Goal: Task Accomplishment & Management: Manage account settings

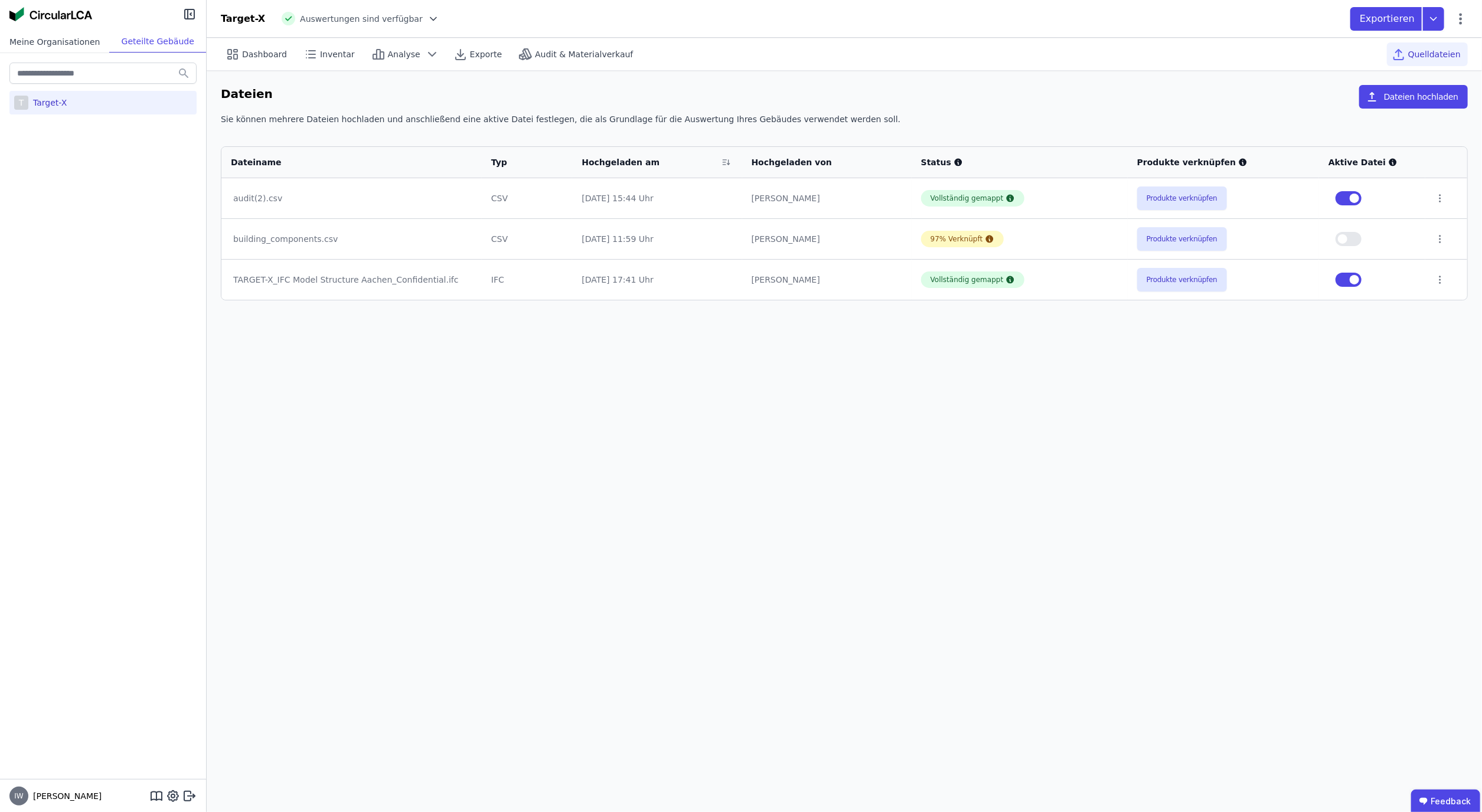
click at [59, 47] on div "Meine Organisationen" at bounding box center [55, 41] width 109 height 22
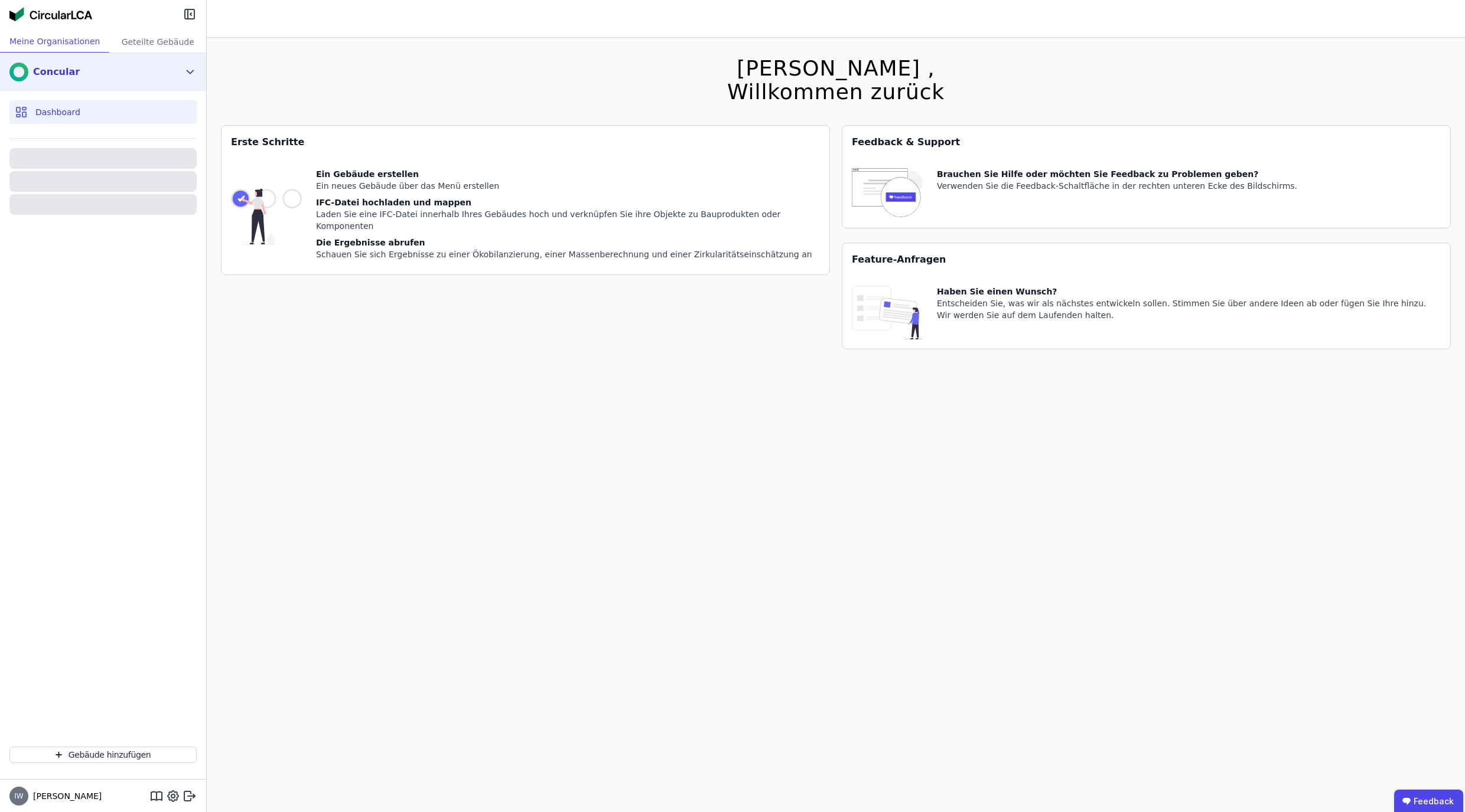
click at [82, 64] on div "Concular" at bounding box center [94, 71] width 170 height 24
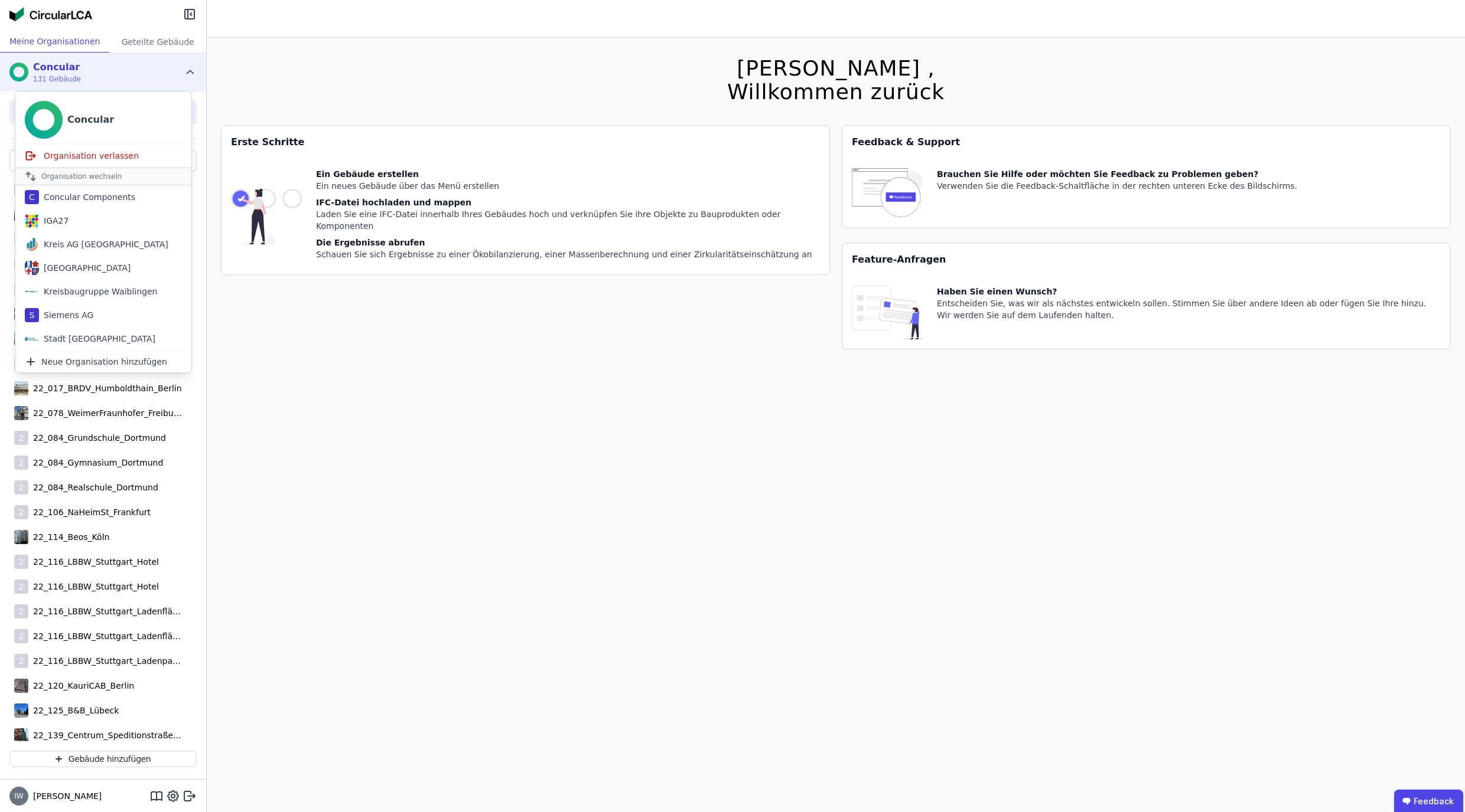
drag, startPoint x: 359, startPoint y: 366, endPoint x: 364, endPoint y: 332, distance: 34.4
click at [361, 365] on div "Hallo Ida , Willkommen zurück Sie verwenden derzeit eine Beta-Version. Es könnt…" at bounding box center [835, 444] width 1230 height 812
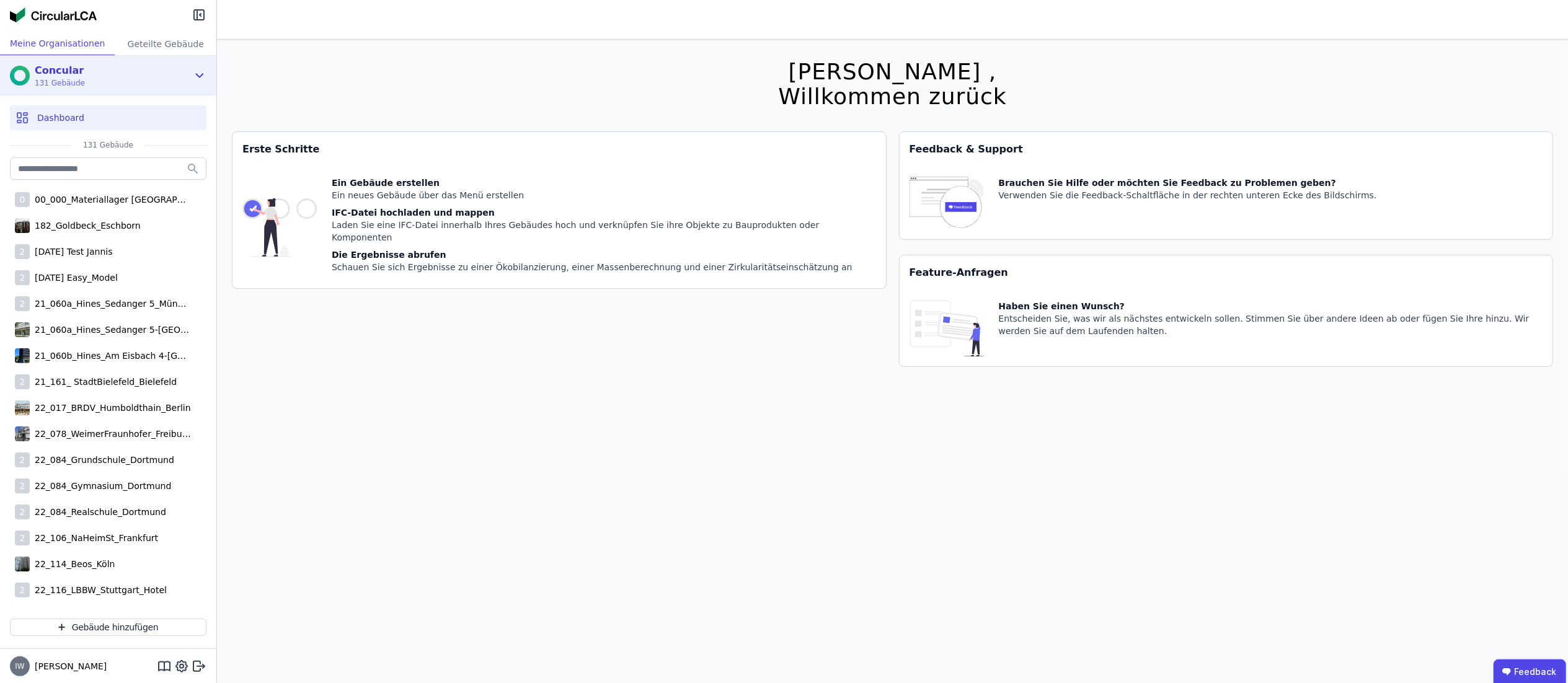
click at [194, 72] on icon at bounding box center [199, 76] width 14 height 15
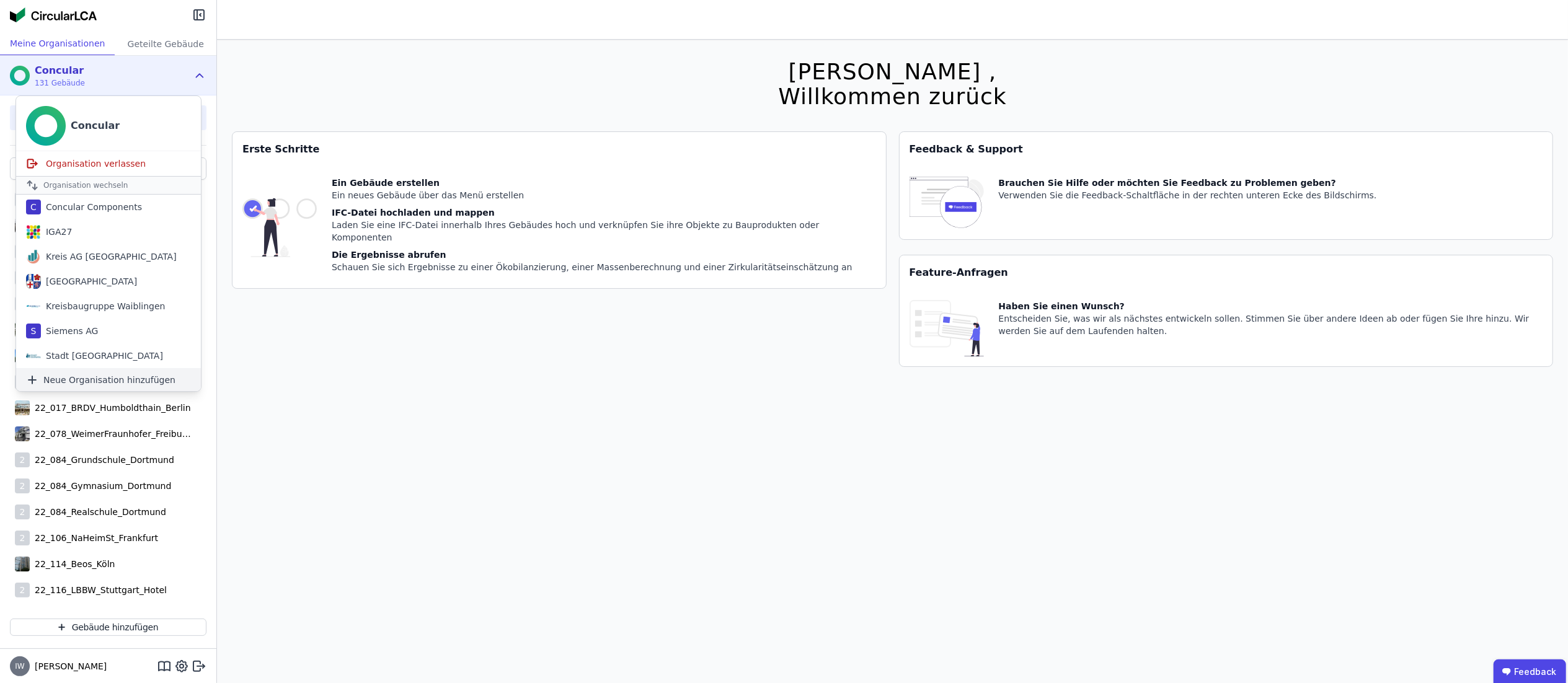
click at [92, 385] on span "Neue Organisation hinzufügen" at bounding box center [109, 379] width 132 height 12
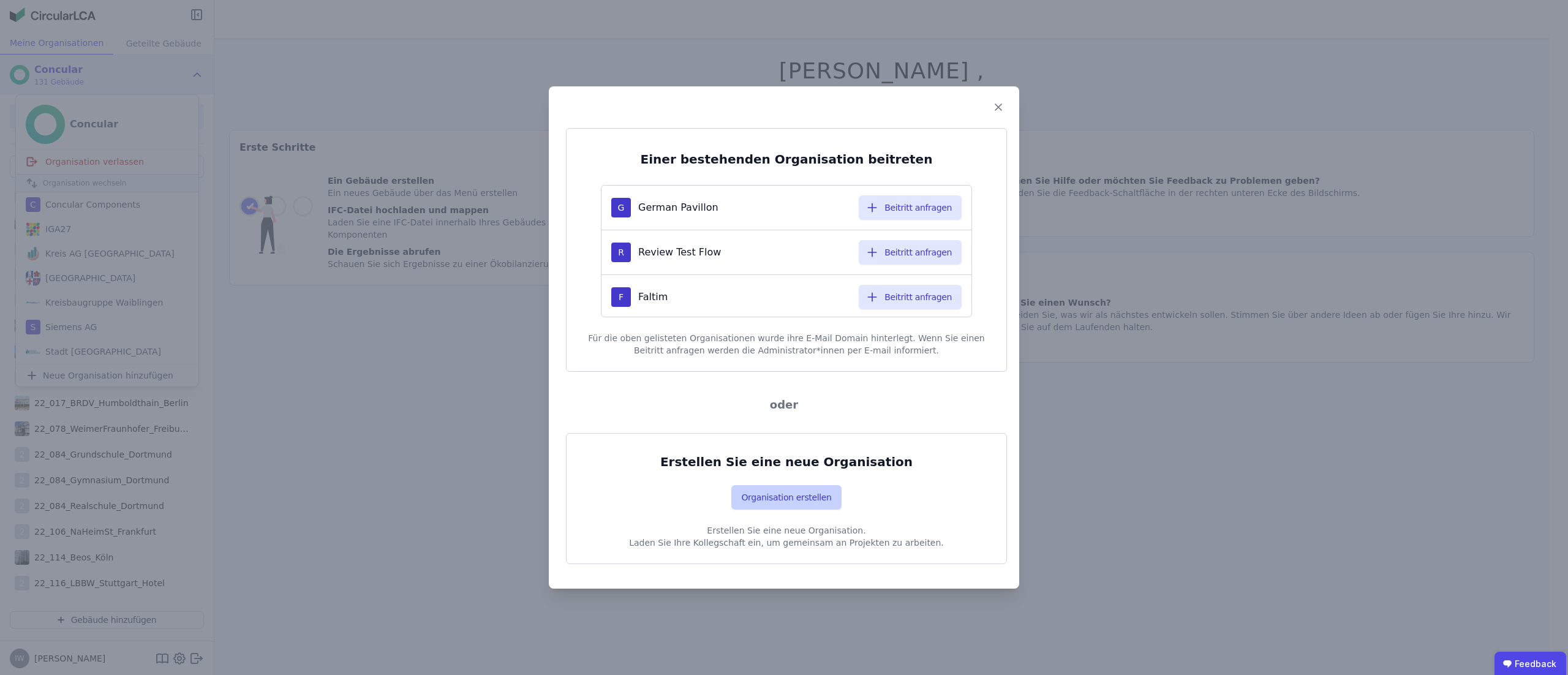
click at [798, 502] on button "Organisation erstellen" at bounding box center [787, 497] width 110 height 25
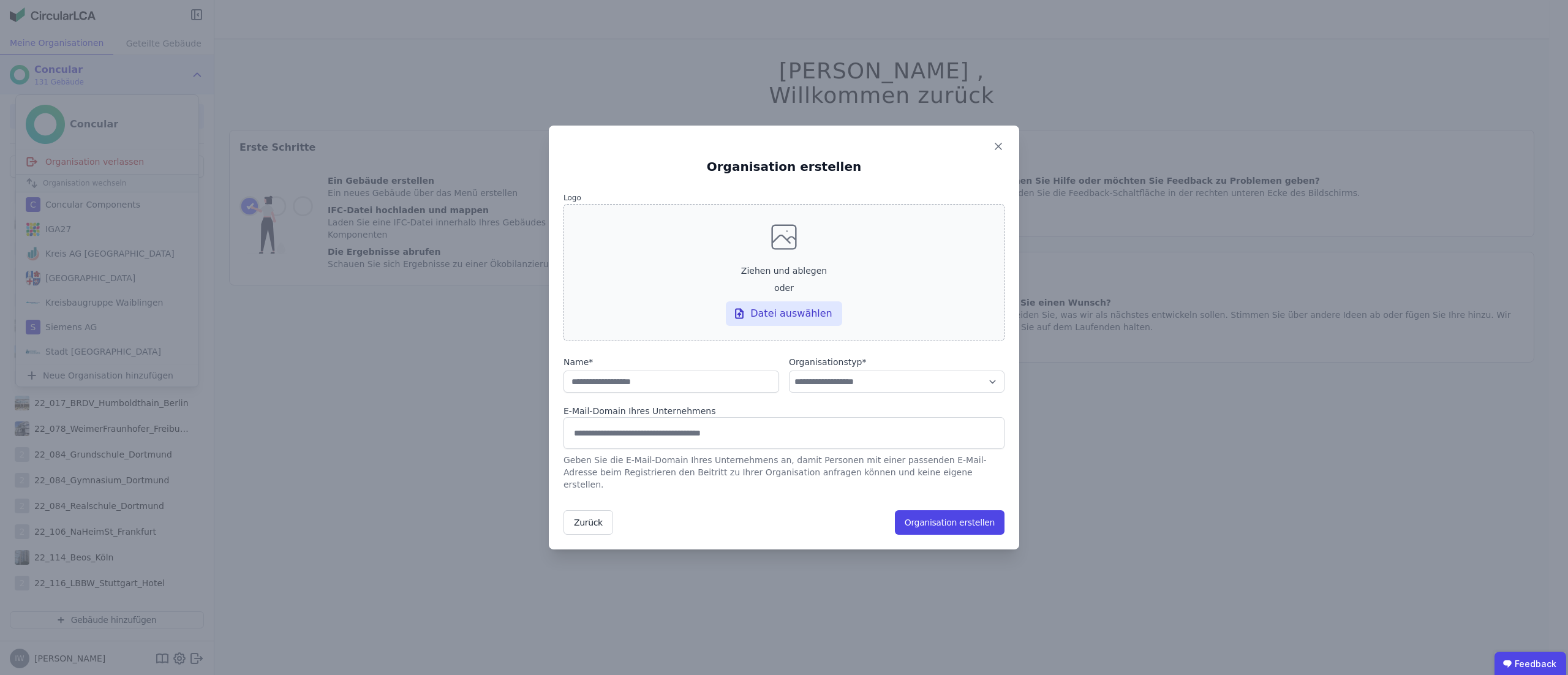
click at [822, 305] on label "Ziehen und ablegen oder Datei auswählen" at bounding box center [784, 273] width 441 height 137
click at [0, 0] on input "Ziehen und ablegen oder Datei auswählen" at bounding box center [0, 0] width 0 height 0
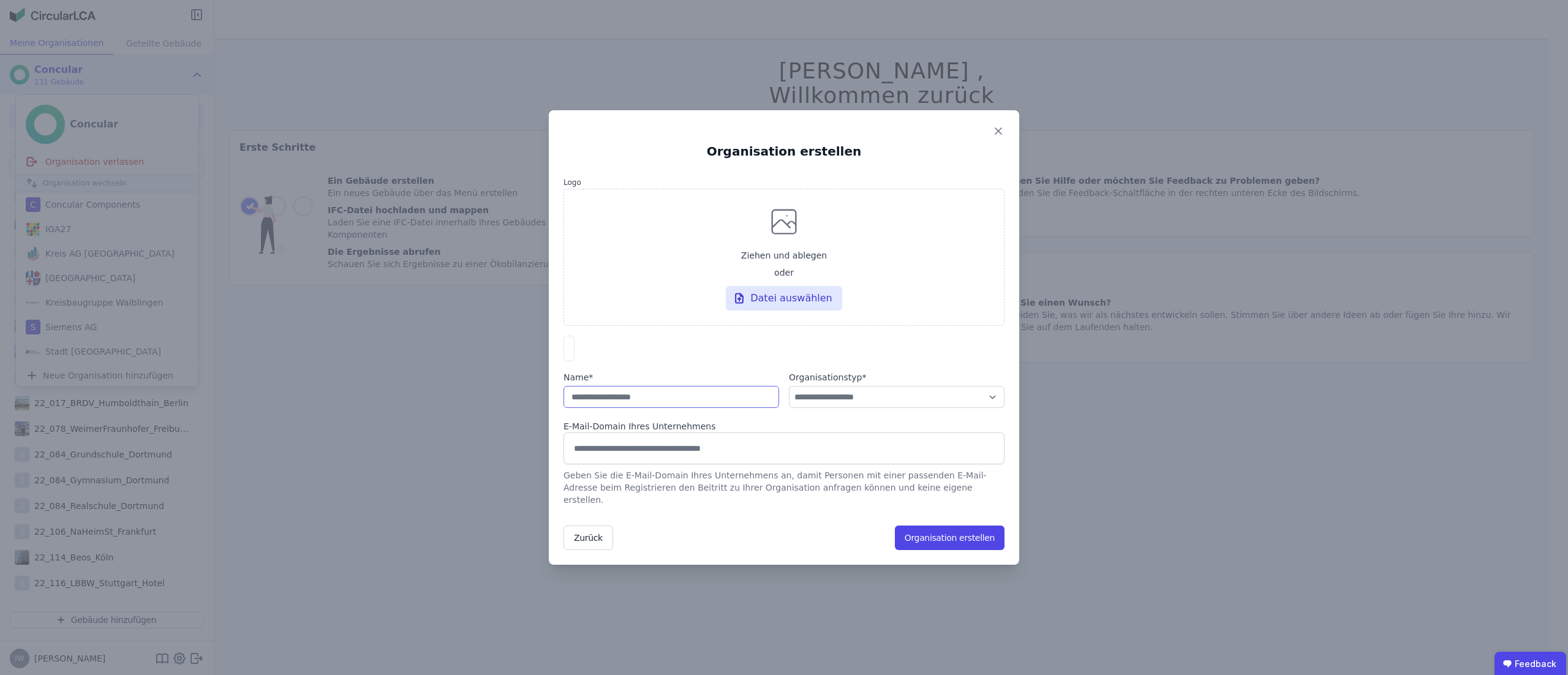
click at [687, 407] on input "string" at bounding box center [670, 397] width 215 height 22
type input "**********"
click at [904, 407] on select "**********" at bounding box center [896, 397] width 215 height 22
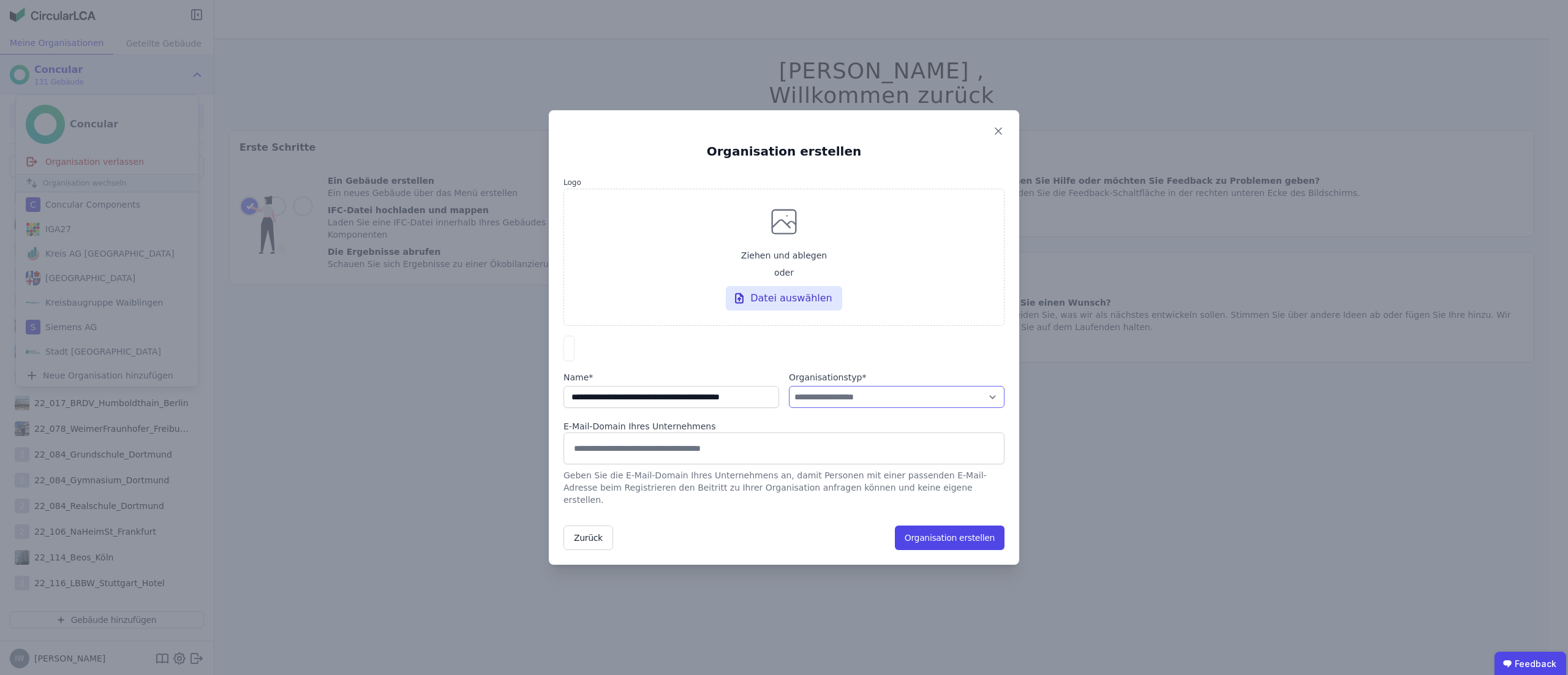
click at [832, 404] on select "**********" at bounding box center [896, 397] width 215 height 22
select select "**********"
click at [789, 392] on select "**********" at bounding box center [896, 397] width 215 height 22
click at [699, 458] on input at bounding box center [784, 447] width 425 height 19
click at [977, 536] on button "Organisation erstellen" at bounding box center [950, 538] width 110 height 25
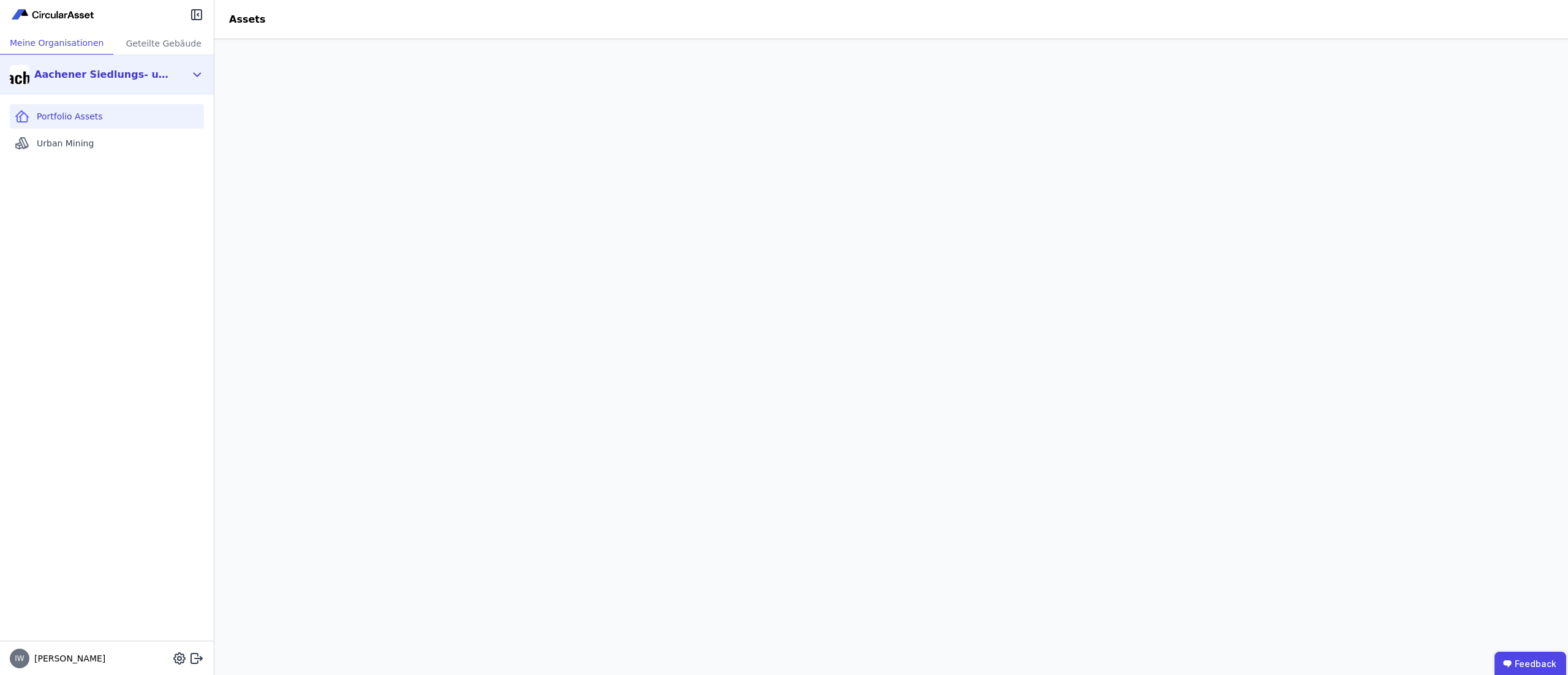
click at [18, 73] on img at bounding box center [19, 74] width 19 height 19
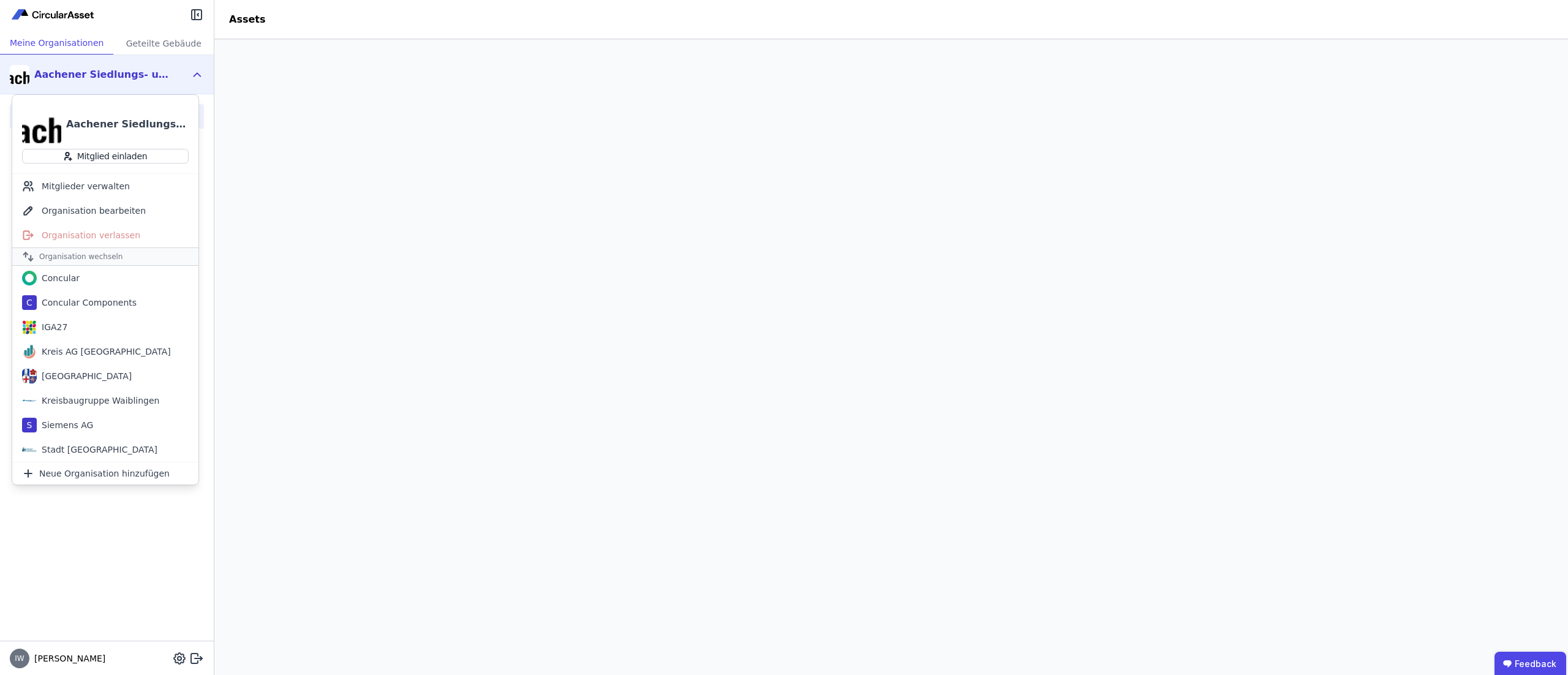
click at [38, 121] on img at bounding box center [41, 124] width 39 height 39
click at [313, 16] on header "Assets" at bounding box center [891, 19] width 1354 height 39
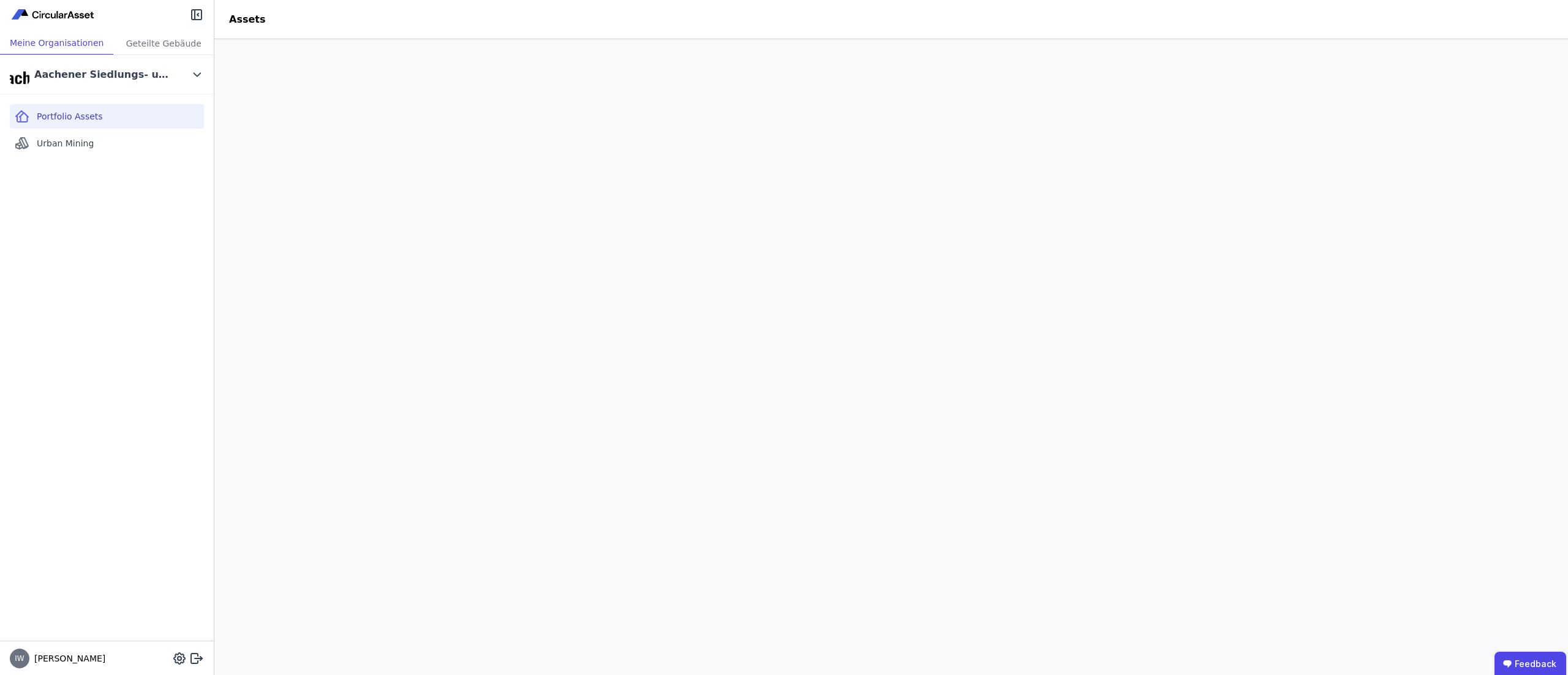
click at [68, 43] on div "Meine Organisationen" at bounding box center [57, 43] width 114 height 23
click at [146, 43] on div "Geteilte Gebäude" at bounding box center [164, 43] width 101 height 23
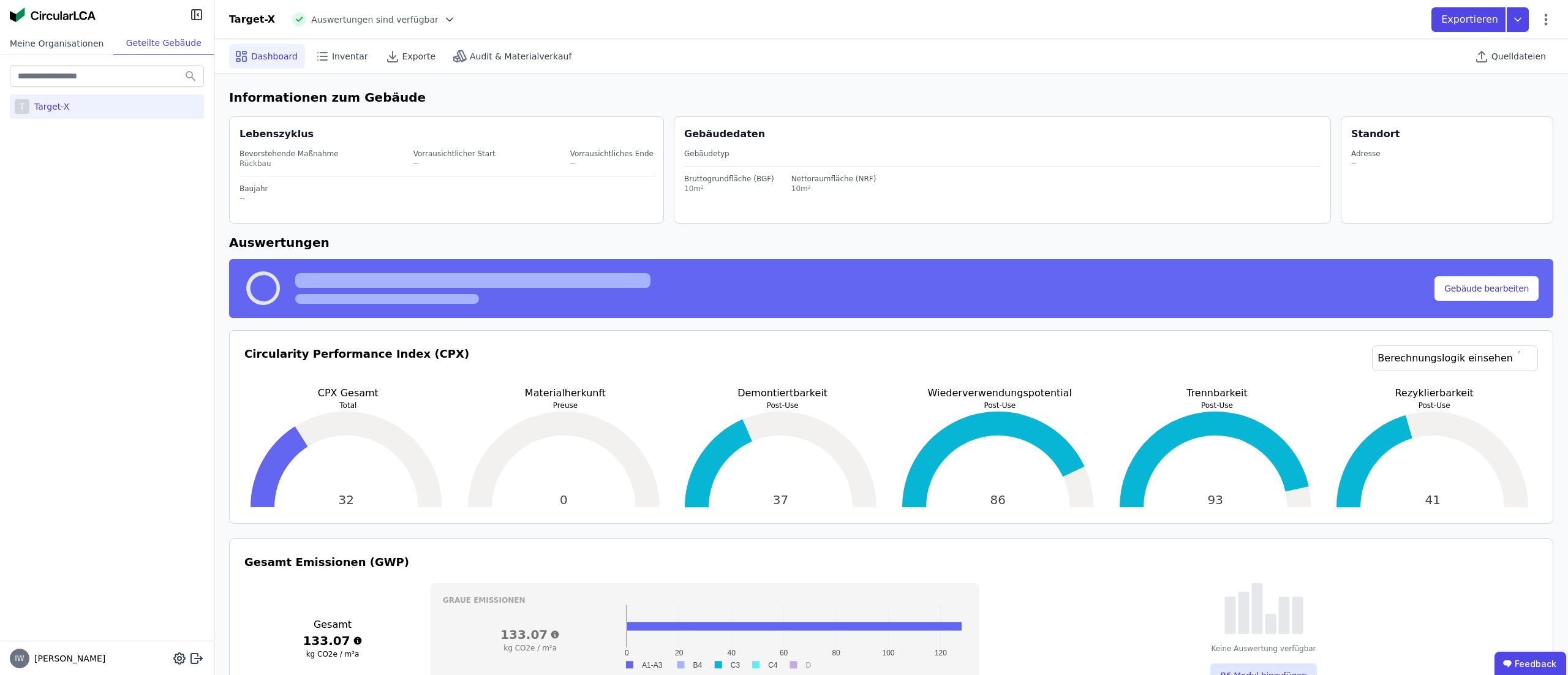
click at [77, 44] on div "Meine Organisationen" at bounding box center [57, 43] width 114 height 23
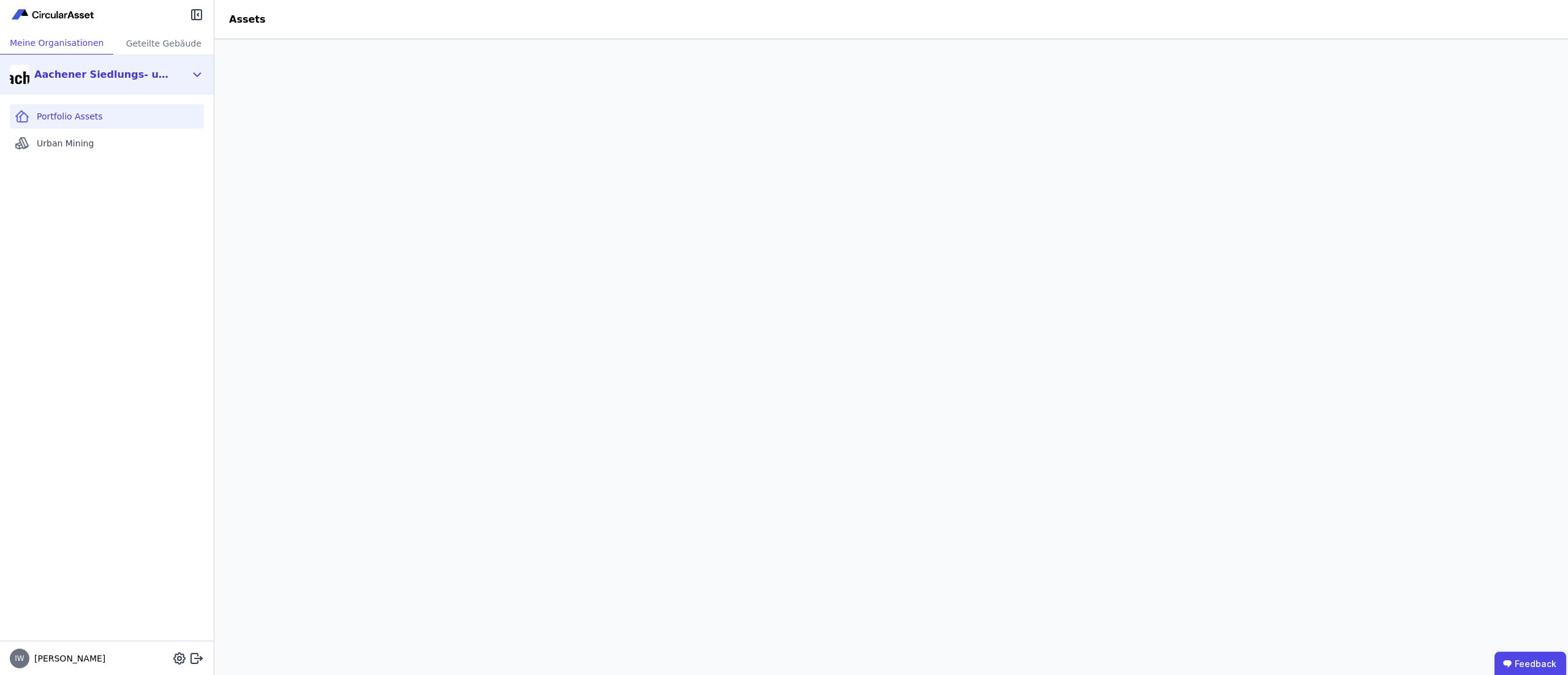
click at [101, 87] on div "Aachener Siedlungs- und Wohnungsgesellschaft mbH" at bounding box center [106, 74] width 213 height 39
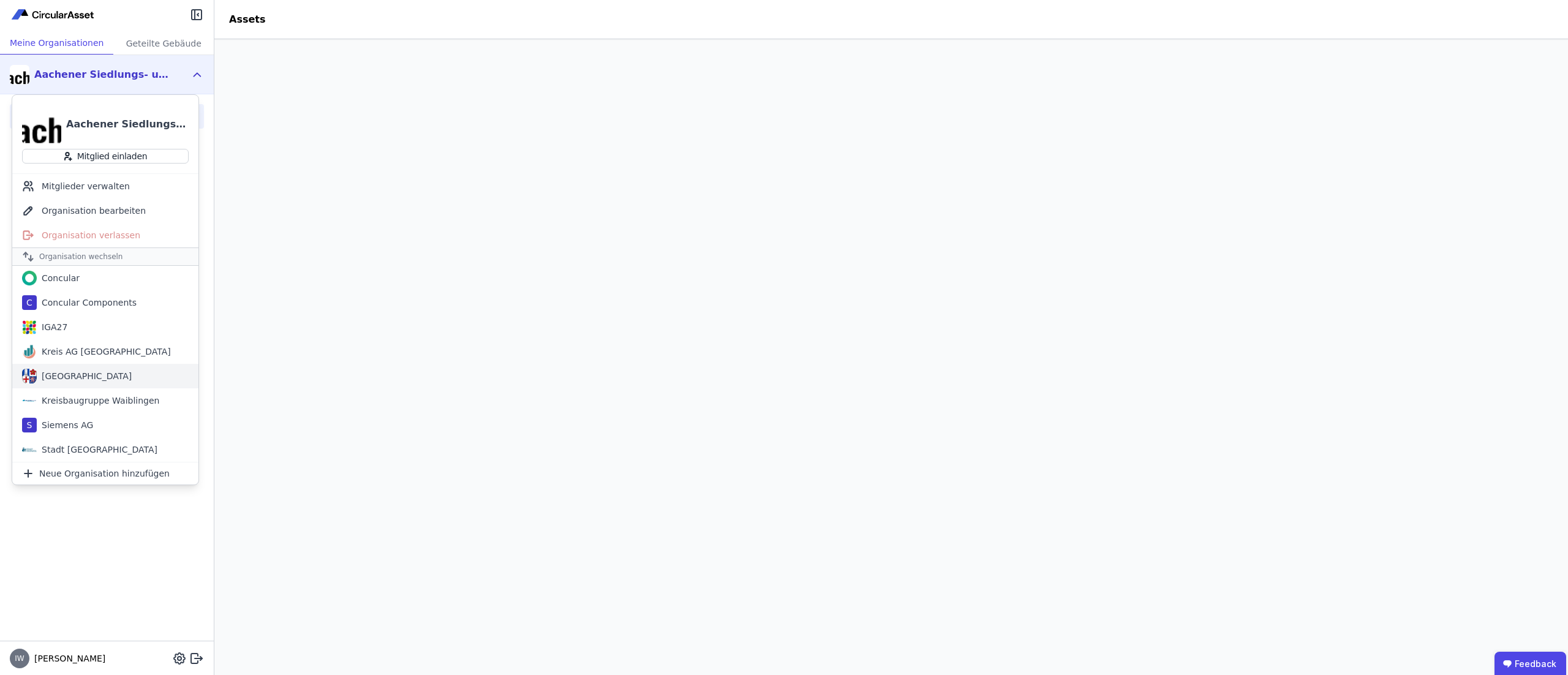
click at [90, 379] on div "[GEOGRAPHIC_DATA]" at bounding box center [84, 376] width 95 height 12
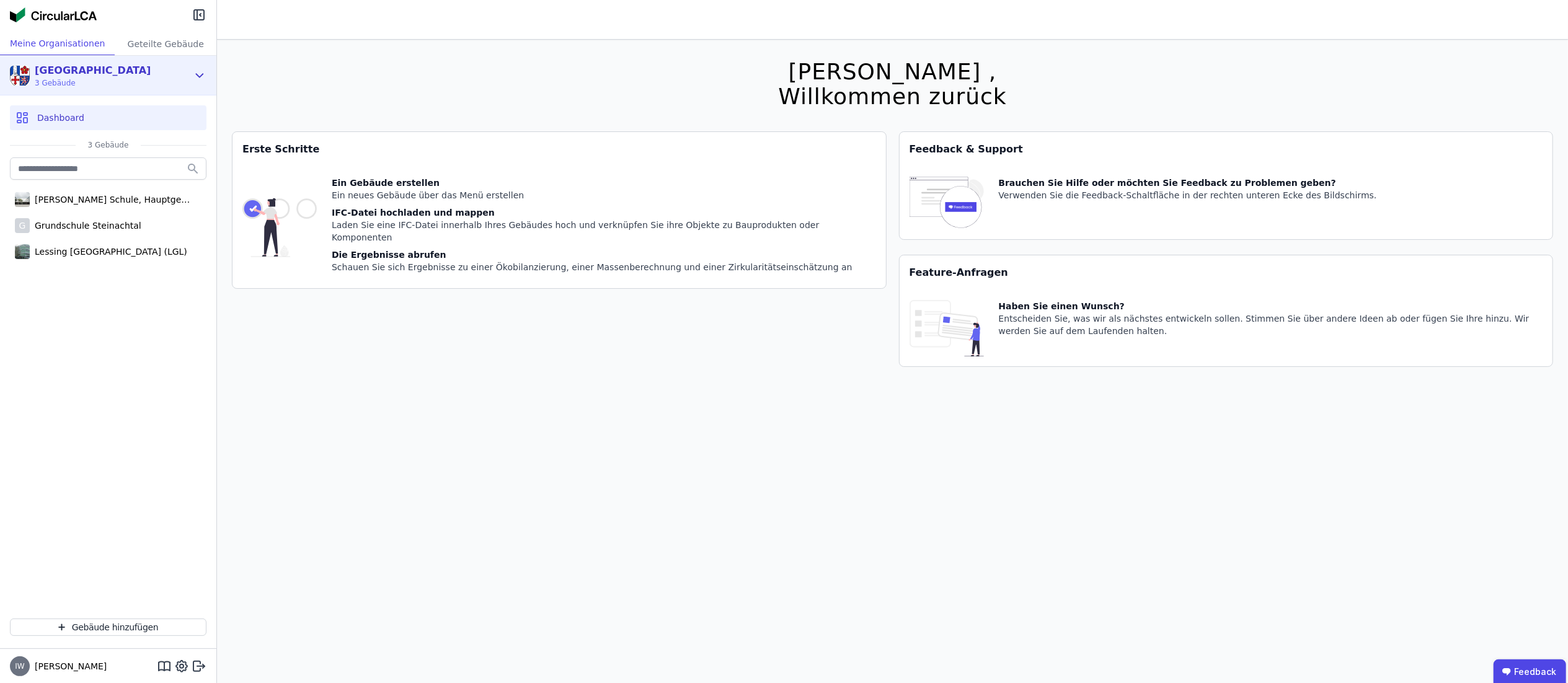
click at [99, 66] on div "[GEOGRAPHIC_DATA]" at bounding box center [92, 70] width 116 height 15
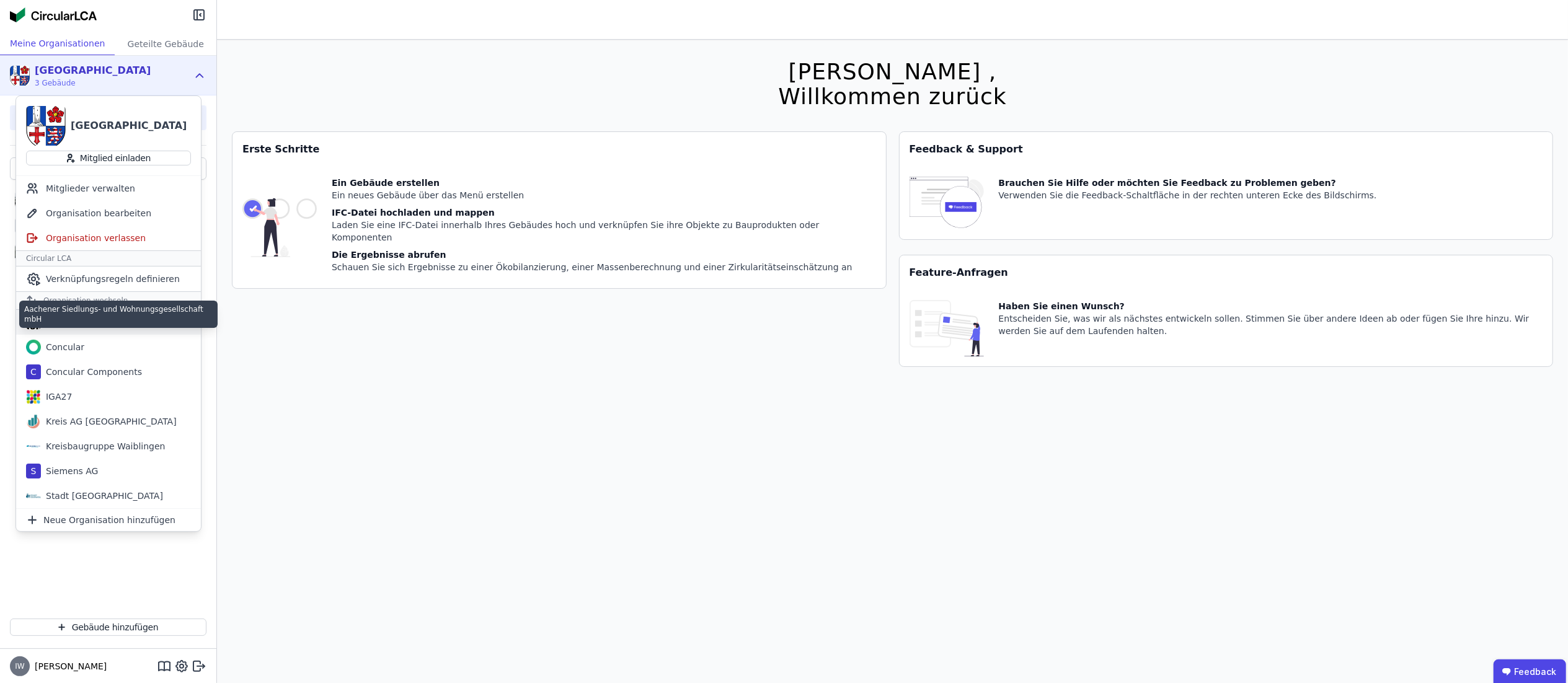
click at [121, 322] on div "Aachener Siedlungs- und Wohnungsgesellschaft mbH" at bounding box center [112, 322] width 143 height 12
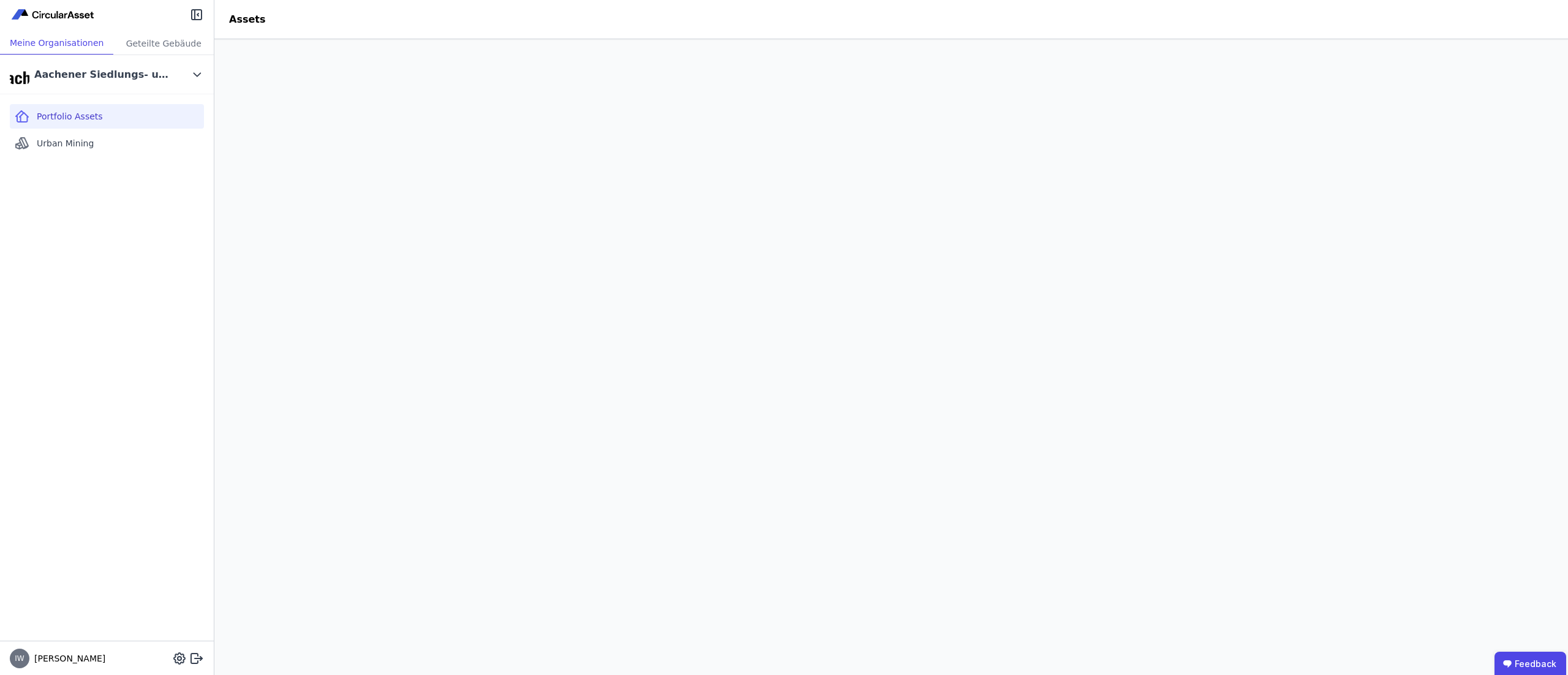
click at [75, 7] on img at bounding box center [53, 15] width 87 height 15
click at [73, 142] on span "Urban Mining" at bounding box center [65, 143] width 57 height 12
click at [109, 109] on div "Portfolio Assets" at bounding box center [107, 116] width 194 height 25
click at [199, 75] on icon at bounding box center [197, 74] width 6 height 3
click at [188, 68] on div "Aachener Siedlungs- und Wohnungsgesellschaft mbH" at bounding box center [106, 74] width 213 height 39
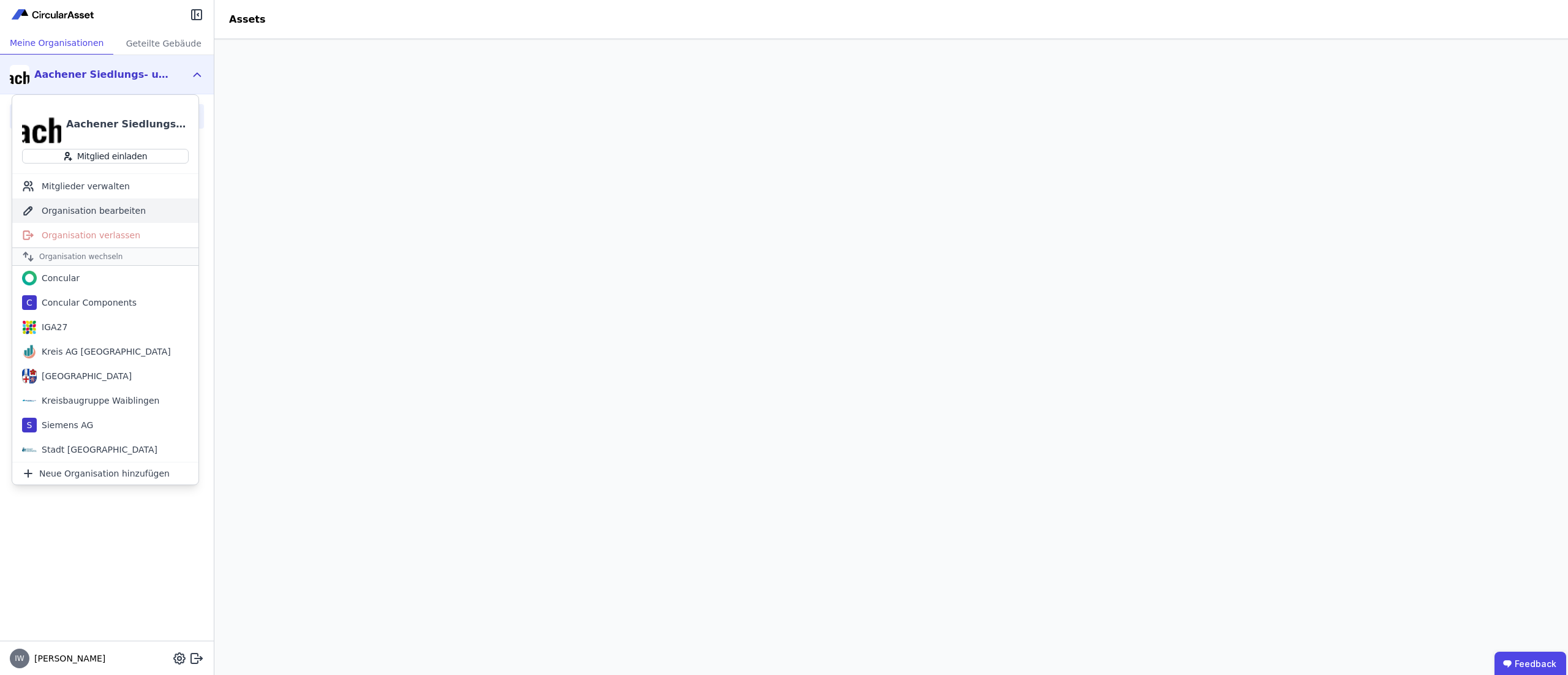
click at [120, 211] on div "Organisation bearbeiten" at bounding box center [104, 211] width 186 height 25
select select "**********"
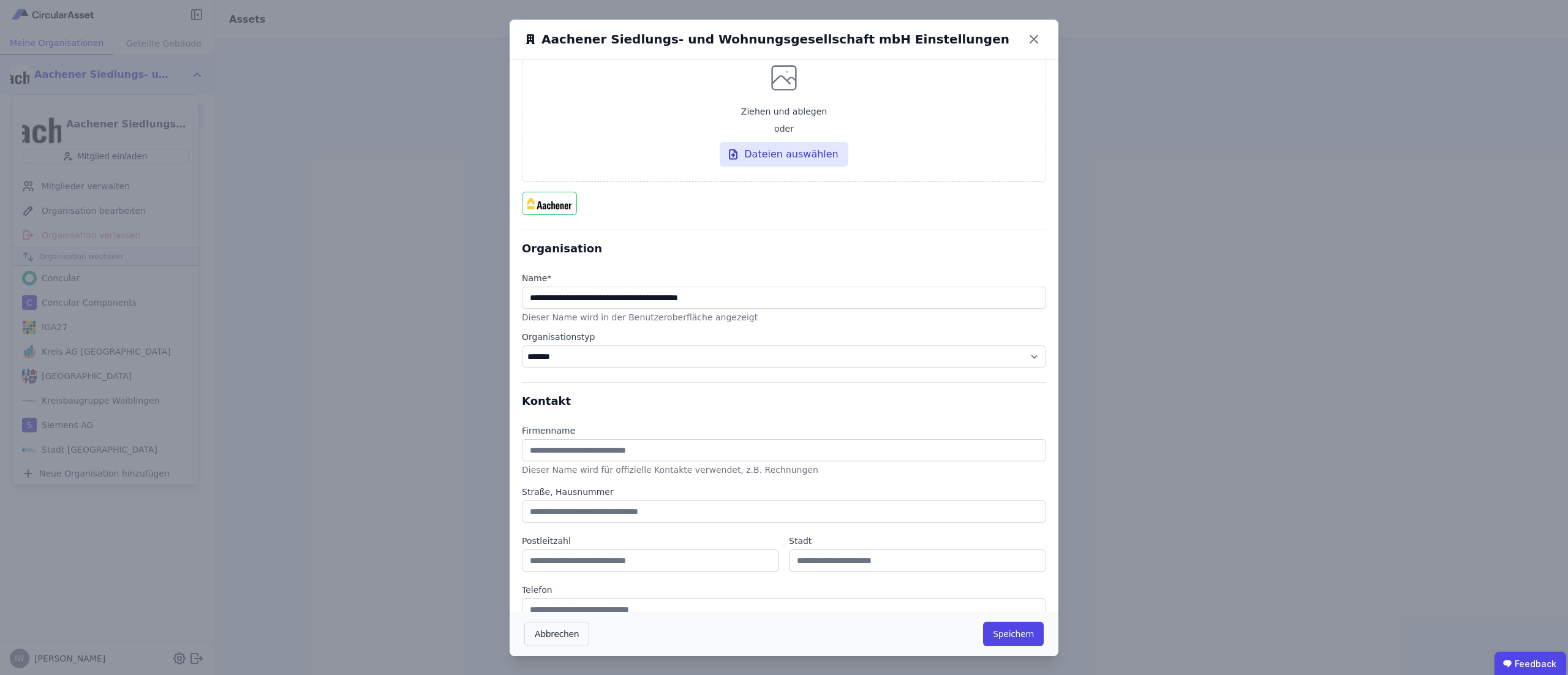
scroll to position [93, 0]
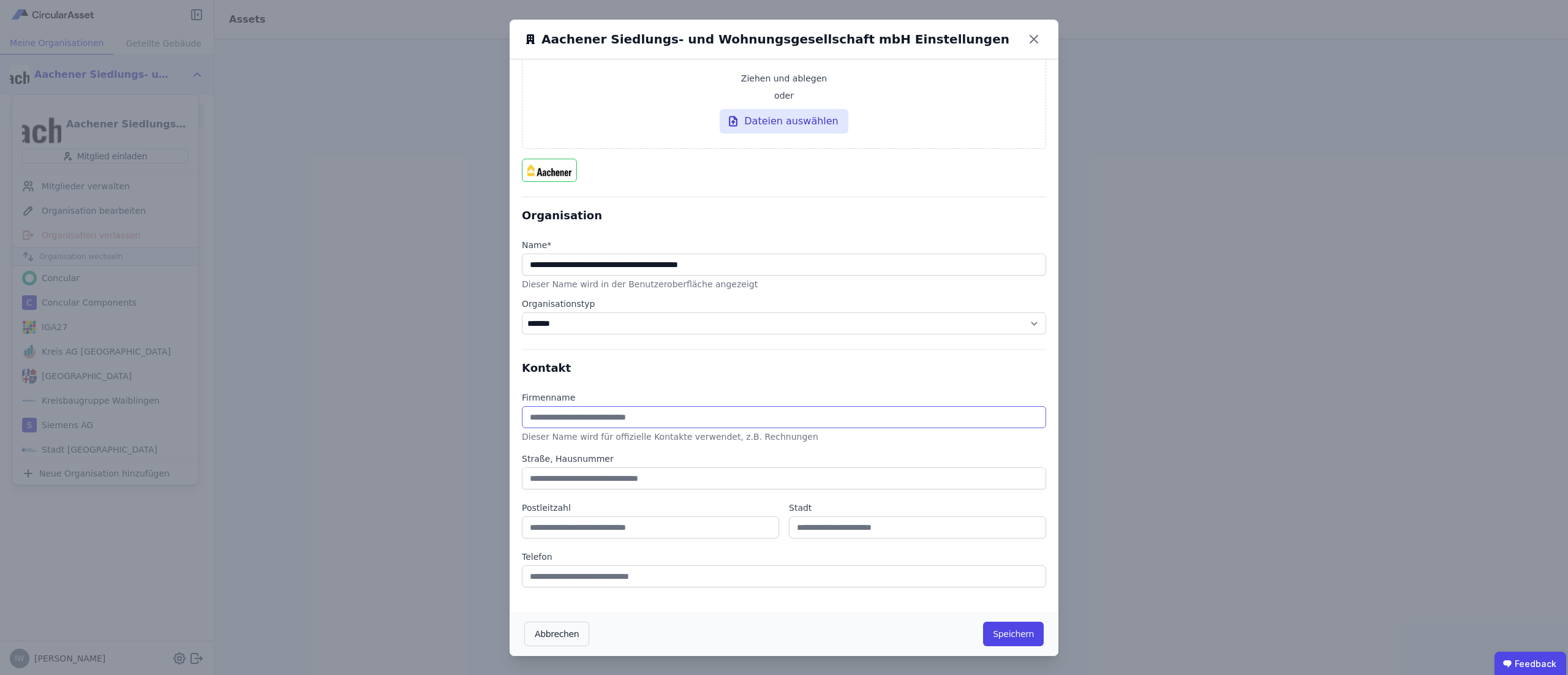
click at [672, 422] on input "string" at bounding box center [784, 417] width 525 height 22
click at [603, 479] on input "string" at bounding box center [784, 478] width 525 height 22
click at [939, 619] on div "Abbrechen Speichern" at bounding box center [783, 633] width 549 height 44
click at [545, 171] on icon "button" at bounding box center [550, 169] width 10 height 10
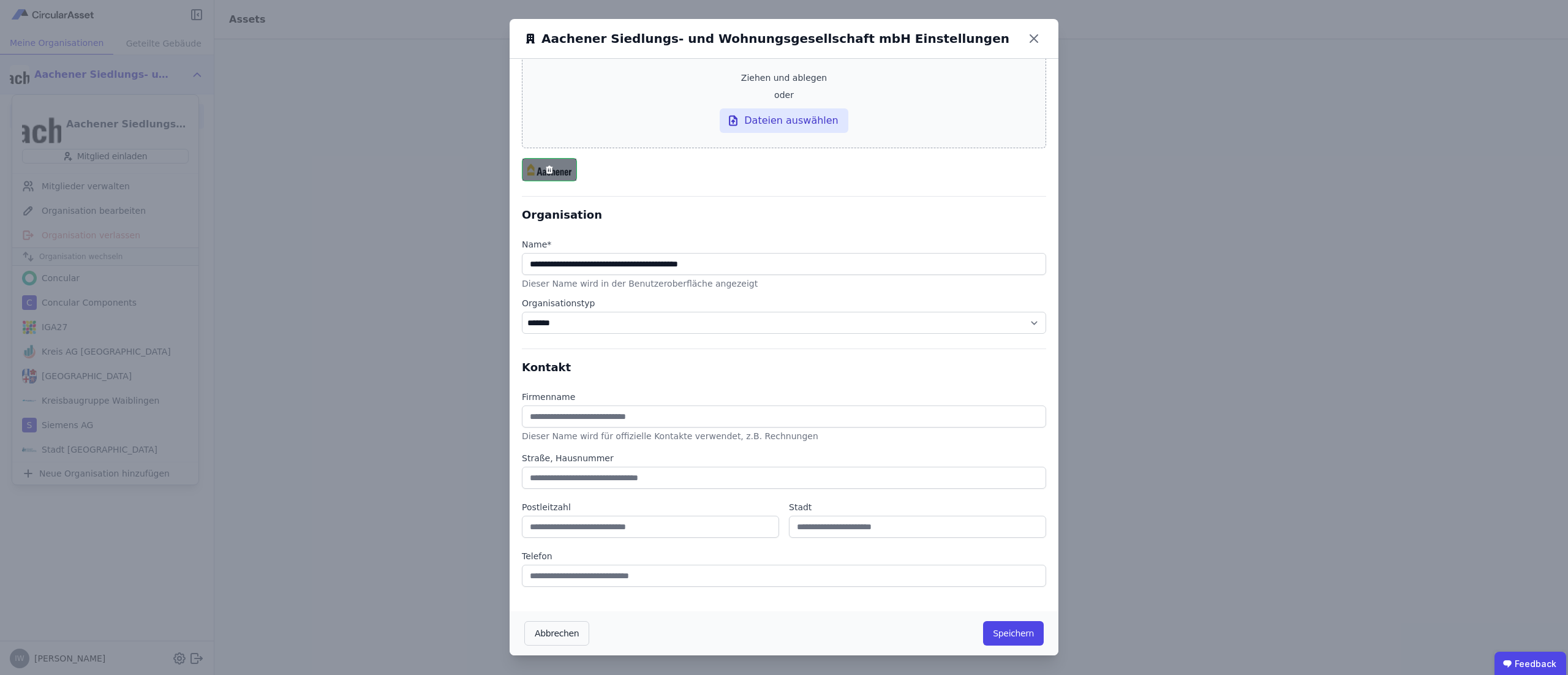
scroll to position [65, 0]
click at [794, 147] on div "Dateien auswählen" at bounding box center [784, 148] width 128 height 25
click at [0, 0] on input "Ziehen und ablegen oder Dateien auswählen" at bounding box center [0, 0] width 0 height 0
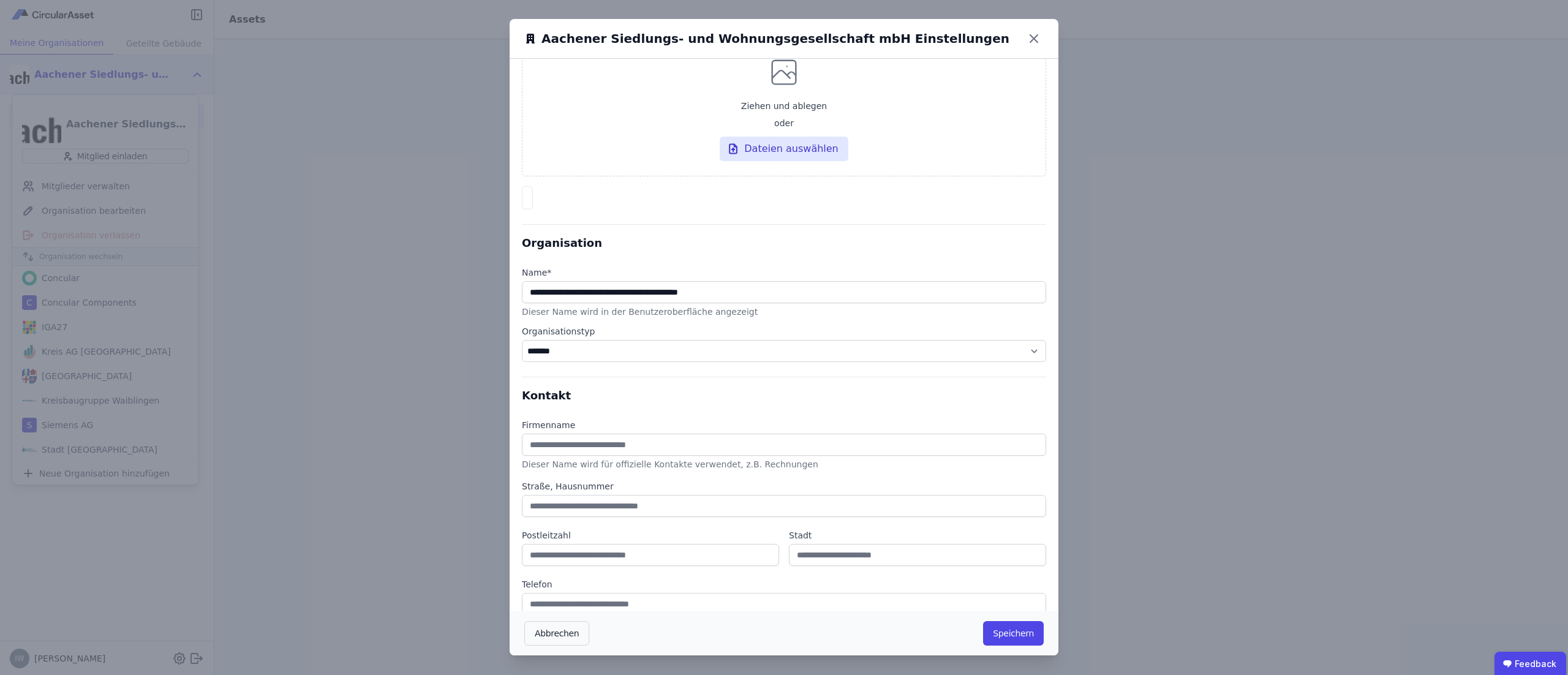
scroll to position [93, 0]
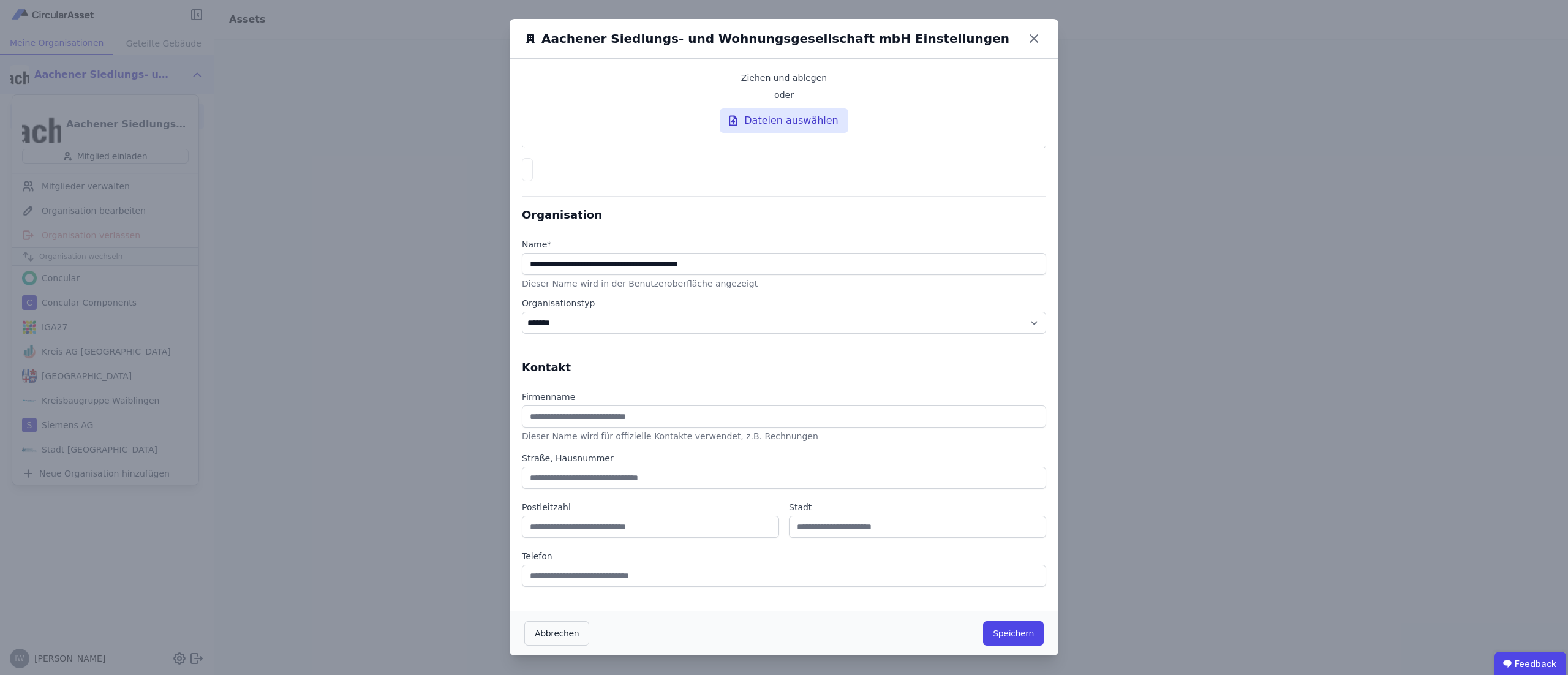
click at [1018, 619] on div "Abbrechen Speichern" at bounding box center [783, 633] width 549 height 44
click at [1019, 625] on button "Speichern" at bounding box center [1013, 633] width 60 height 25
